Goal: Use online tool/utility: Utilize a website feature to perform a specific function

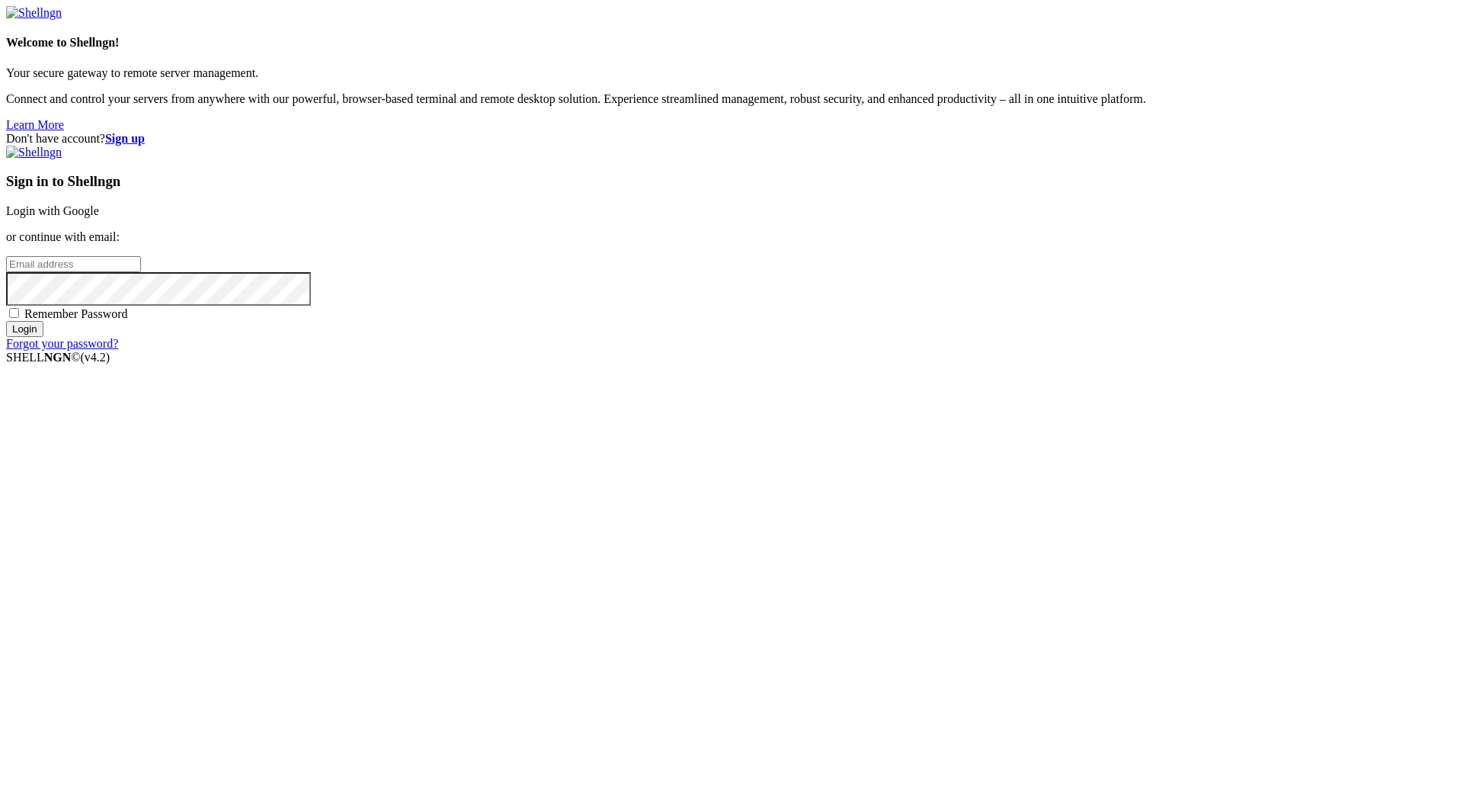
click at [99, 217] on link "Login with Google" at bounding box center [53, 210] width 93 height 13
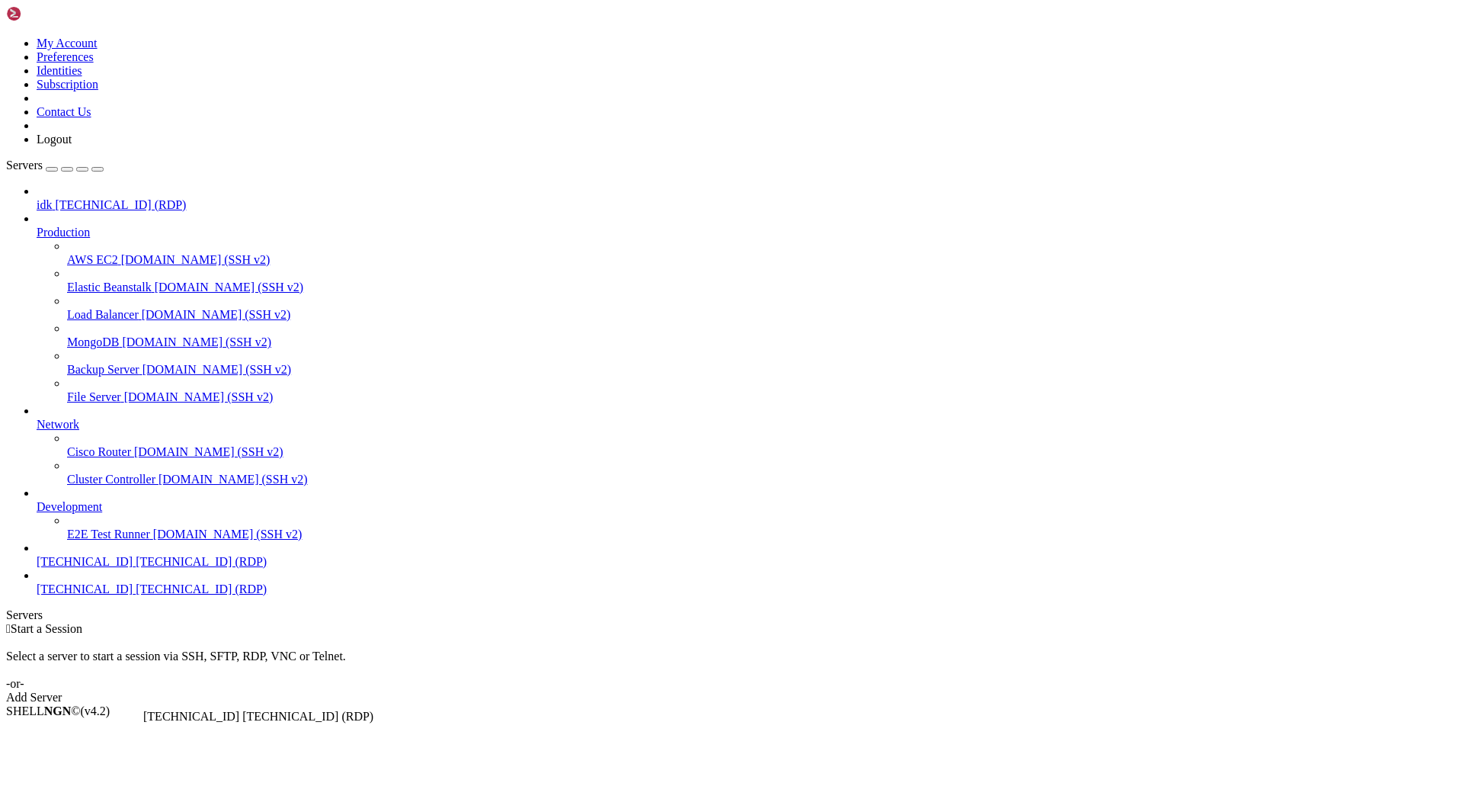
drag, startPoint x: 145, startPoint y: 653, endPoint x: 140, endPoint y: 705, distance: 52.2
click at [140, 596] on div "idk [TECHNICAL_ID] (RDP) Production AWS EC2 [DOMAIN_NAME] (SSH v2) Elastic Bean…" at bounding box center [732, 390] width 1451 height 411
click at [116, 596] on span "[TECHNICAL_ID]" at bounding box center [84, 588] width 96 height 13
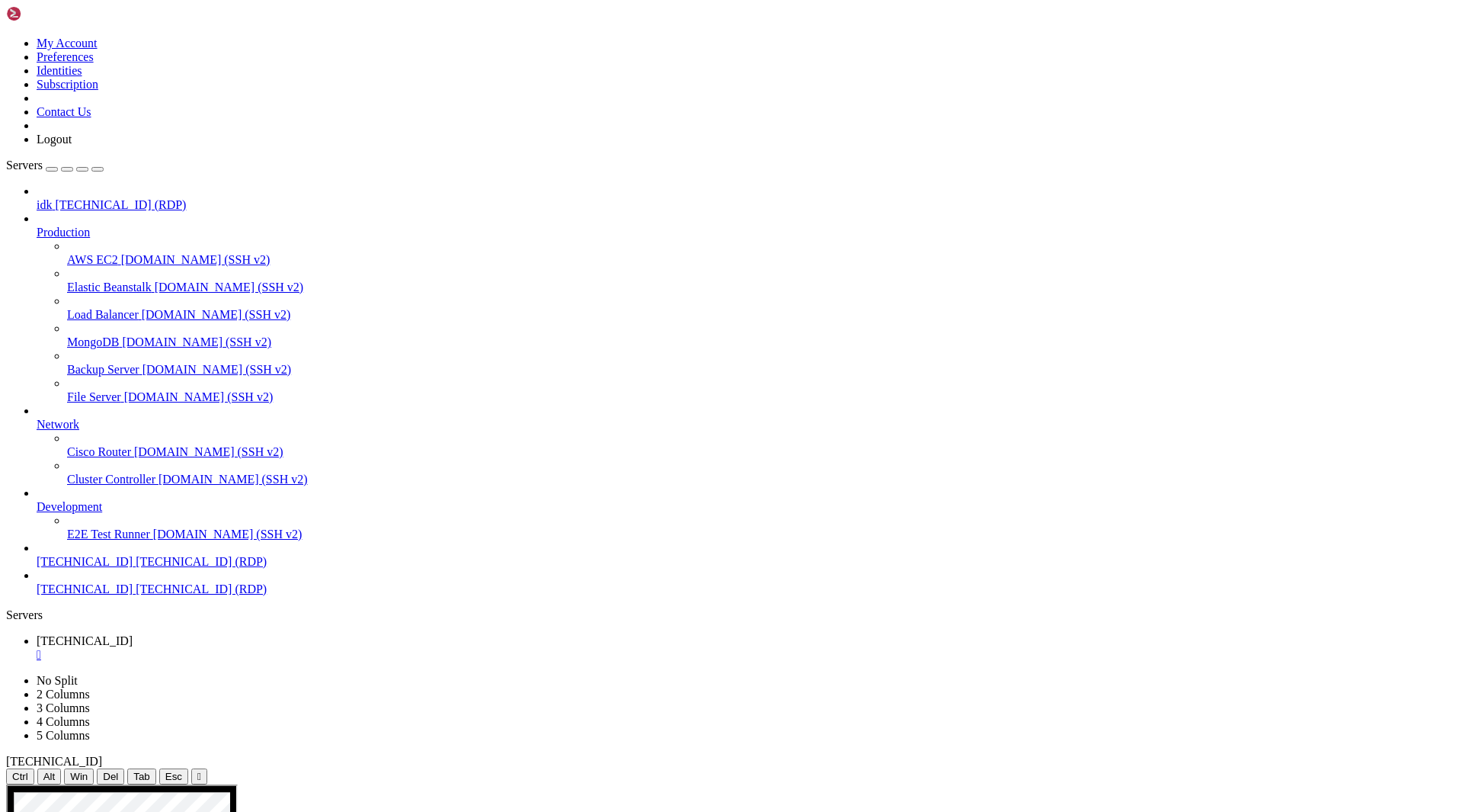
drag, startPoint x: 424, startPoint y: 862, endPoint x: 358, endPoint y: 860, distance: 66.0
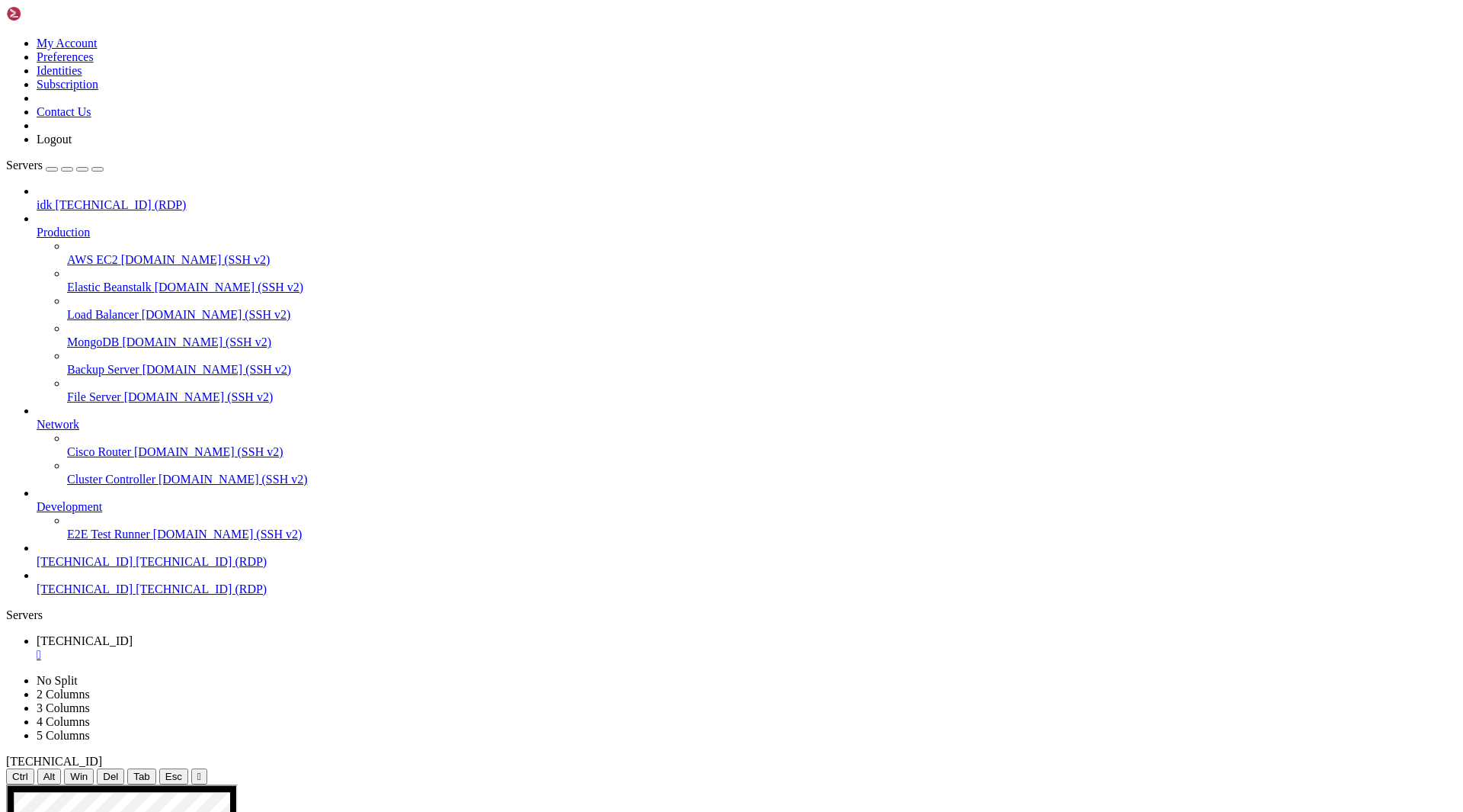
drag, startPoint x: 980, startPoint y: 918, endPoint x: 1003, endPoint y: 919, distance: 23.0
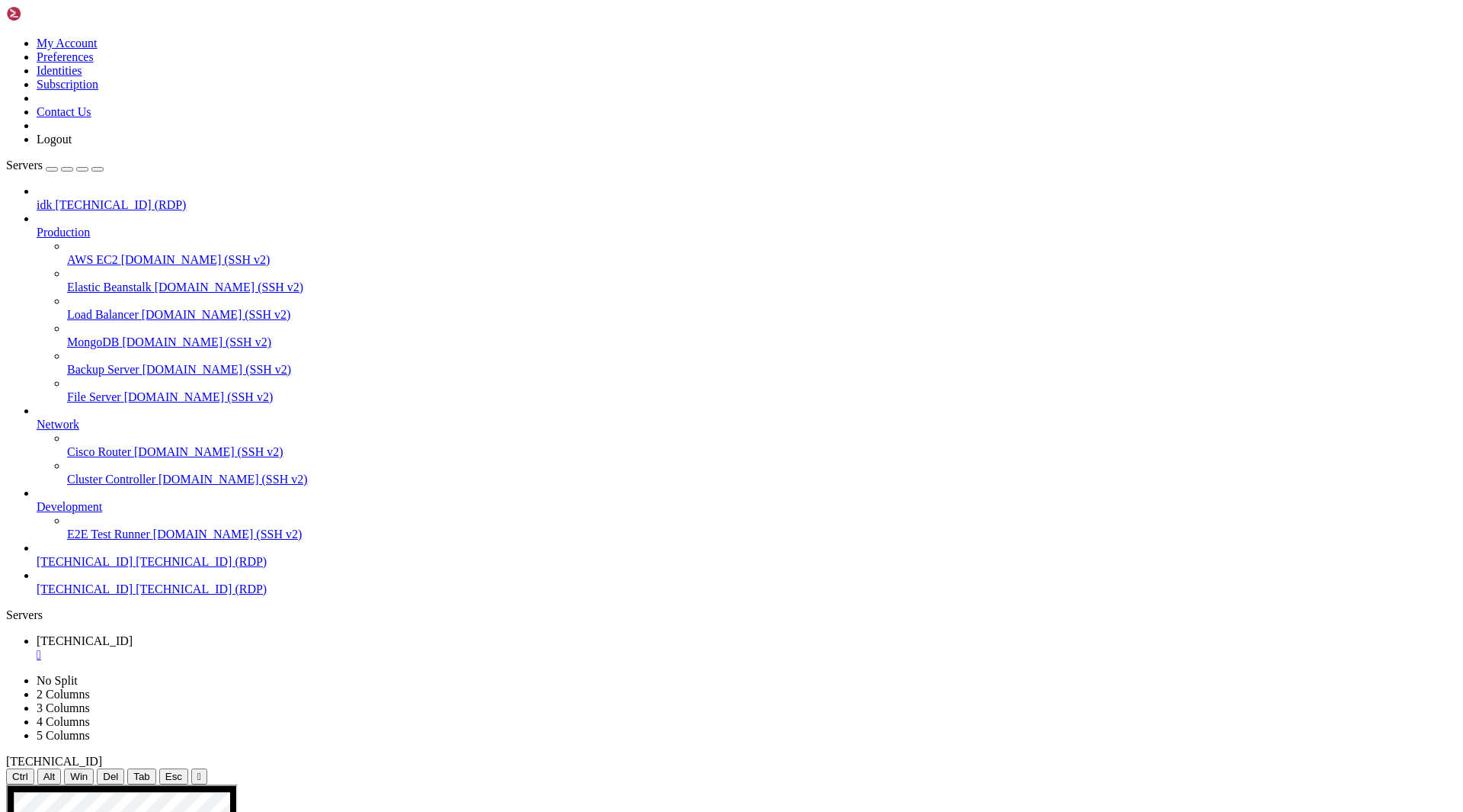
drag, startPoint x: 945, startPoint y: 1322, endPoint x: 954, endPoint y: 1303, distance: 21.0
drag, startPoint x: 863, startPoint y: 1106, endPoint x: 884, endPoint y: 1199, distance: 95.3
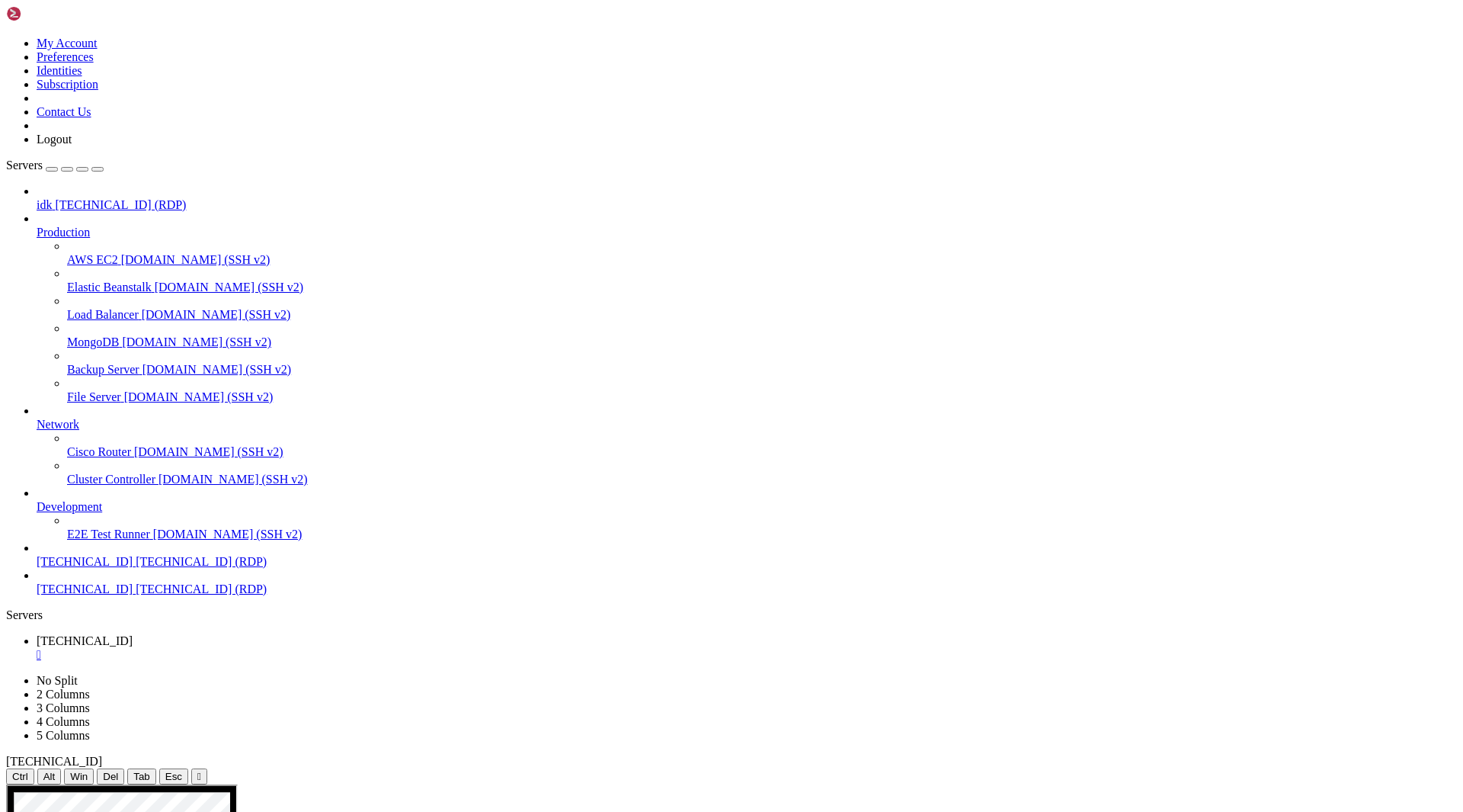
drag, startPoint x: 90, startPoint y: 1029, endPoint x: 352, endPoint y: 1030, distance: 262.0
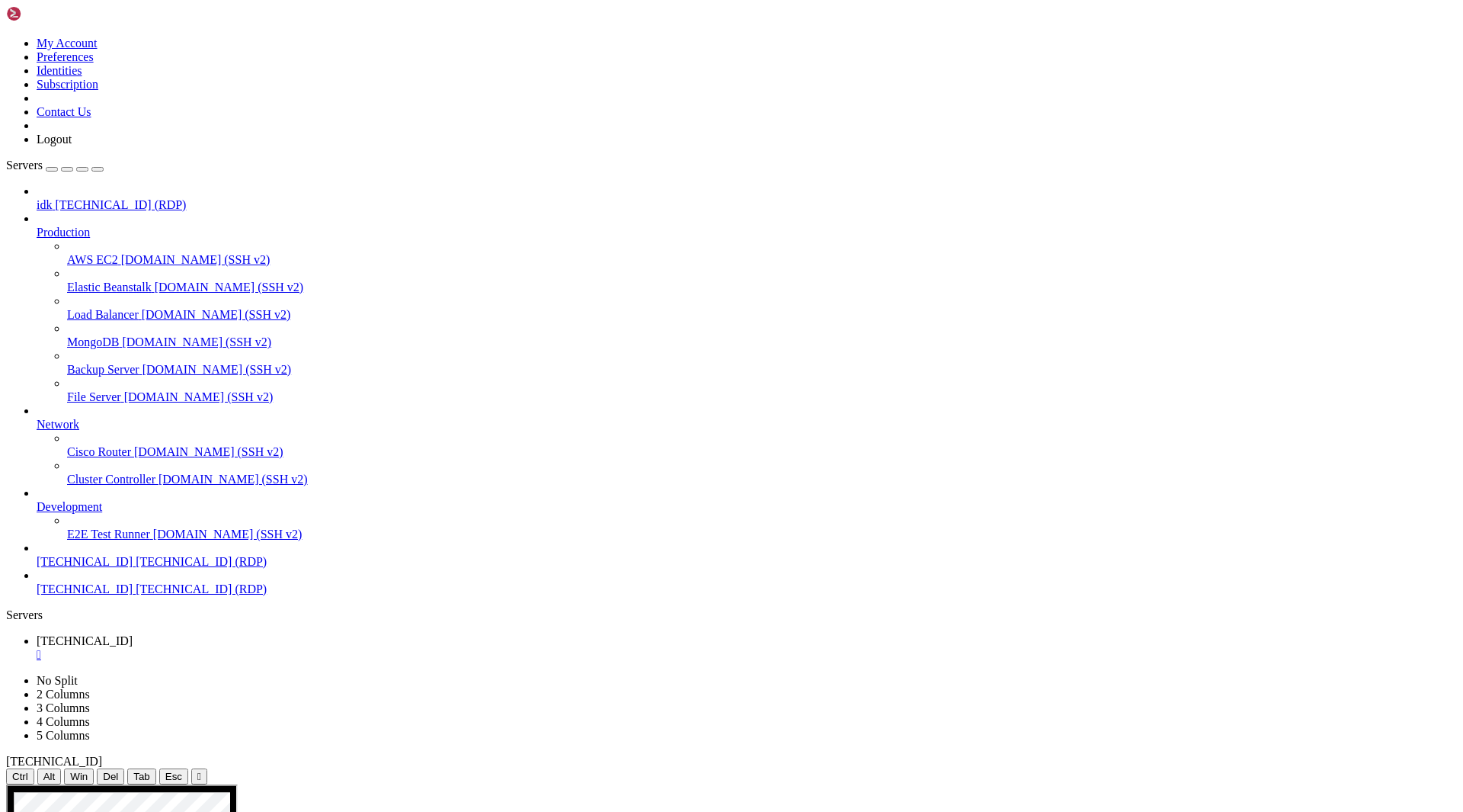
drag, startPoint x: 389, startPoint y: 1067, endPoint x: 472, endPoint y: 877, distance: 207.3
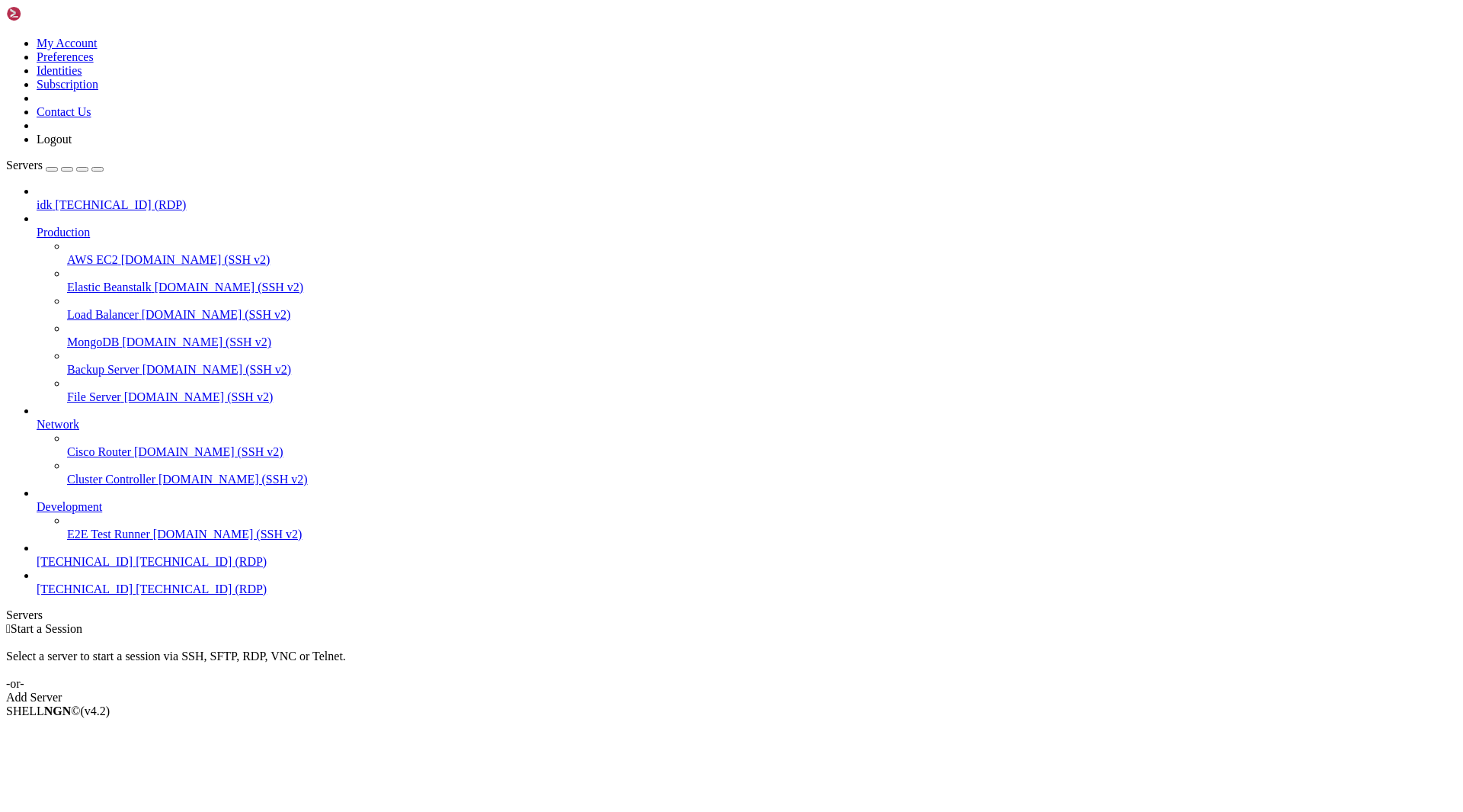
click at [136, 596] on span "[TECHNICAL_ID] (RDP)" at bounding box center [201, 588] width 131 height 13
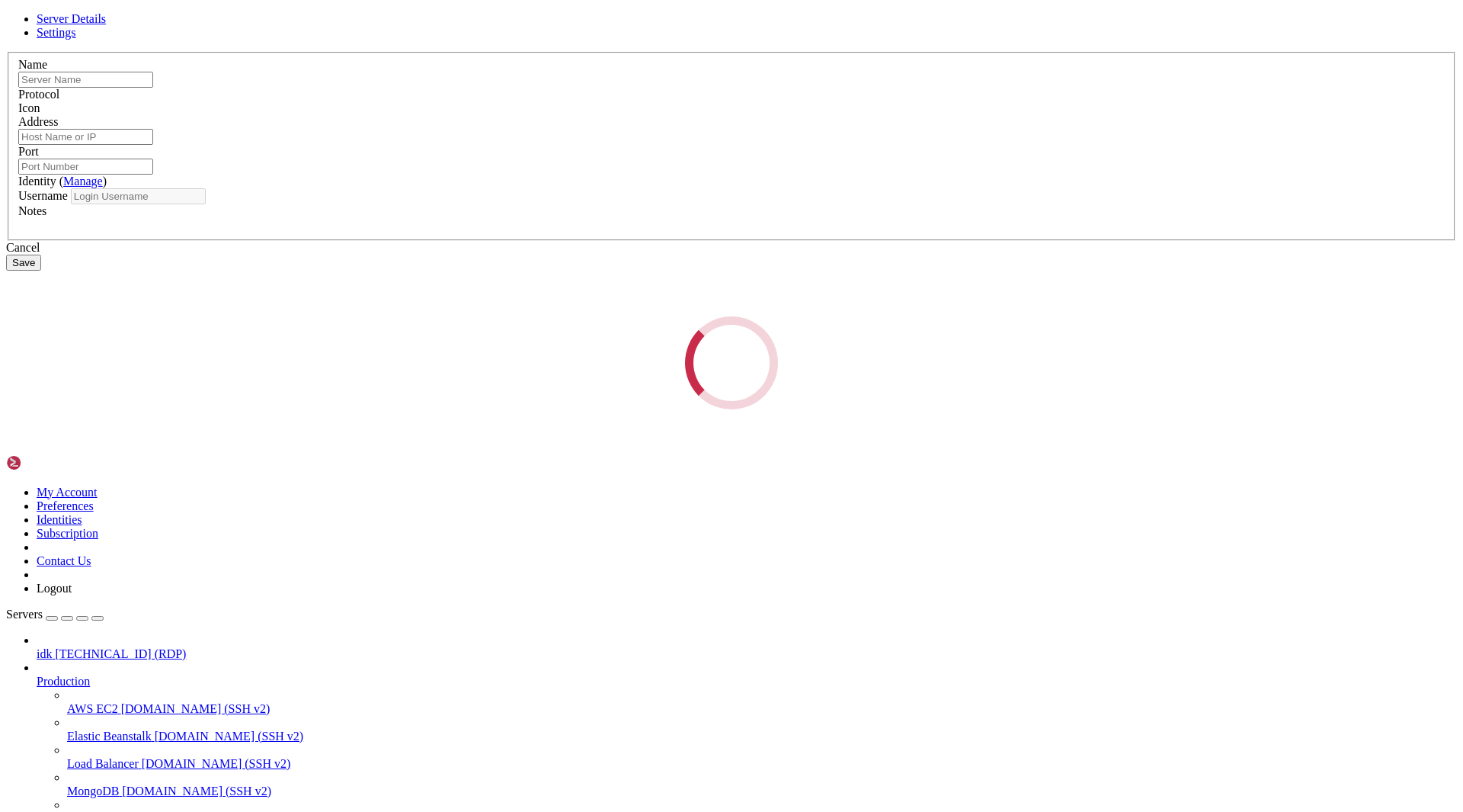
type input "[TECHNICAL_ID]"
type input "3389"
type input "pork40579"
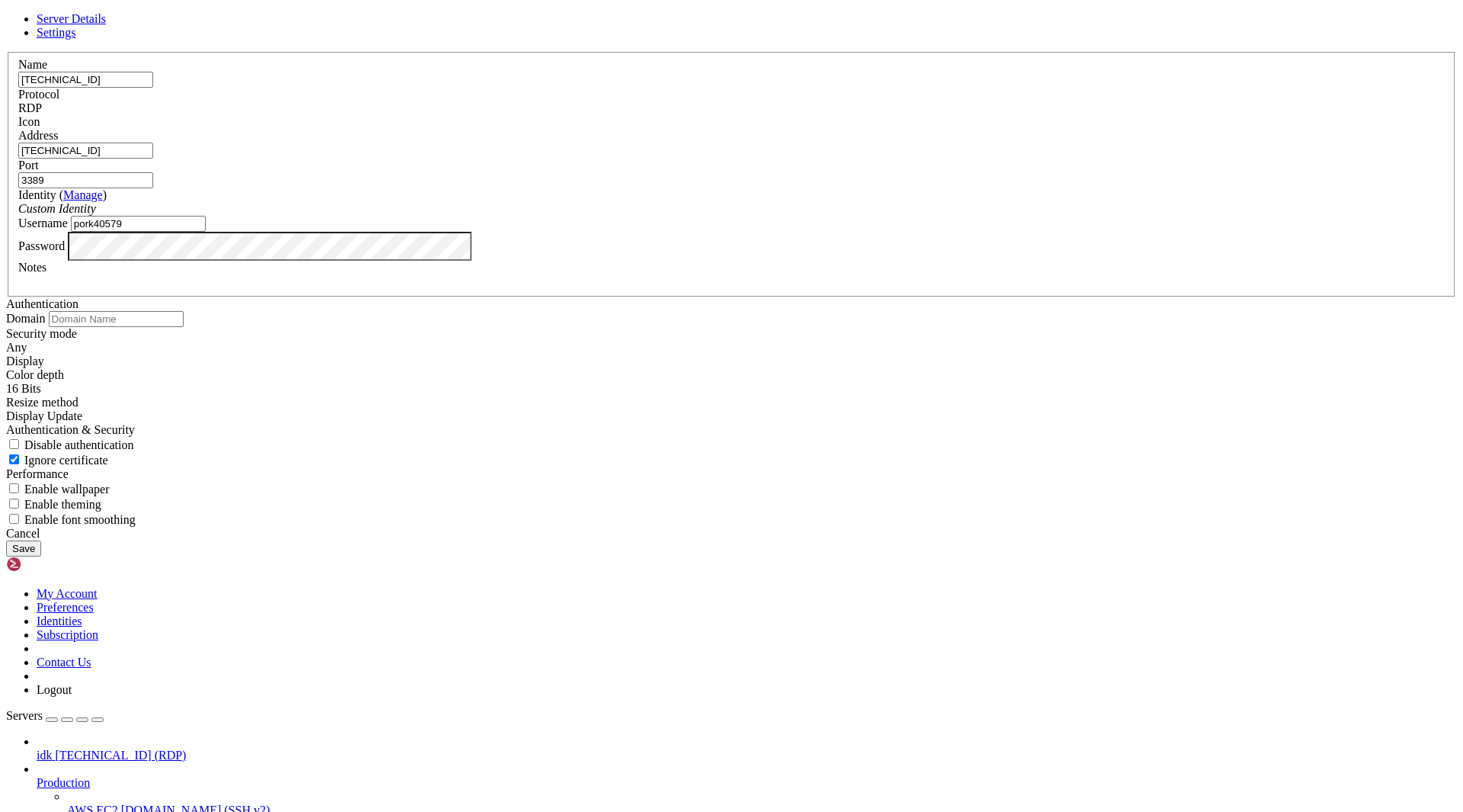
drag, startPoint x: 847, startPoint y: 598, endPoint x: 361, endPoint y: 123, distance: 679.6
click at [847, 540] on div "Cancel" at bounding box center [732, 533] width 1451 height 13
